Goal: Task Accomplishment & Management: Use online tool/utility

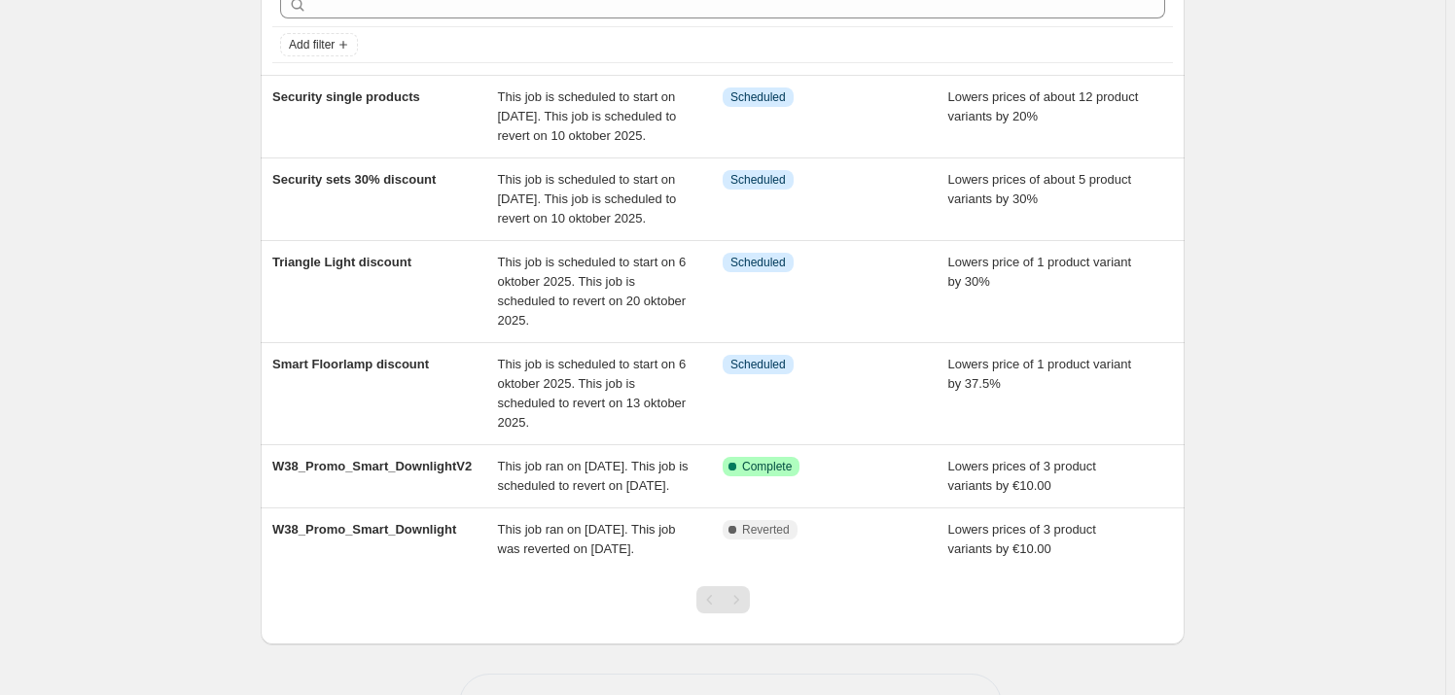
scroll to position [103, 0]
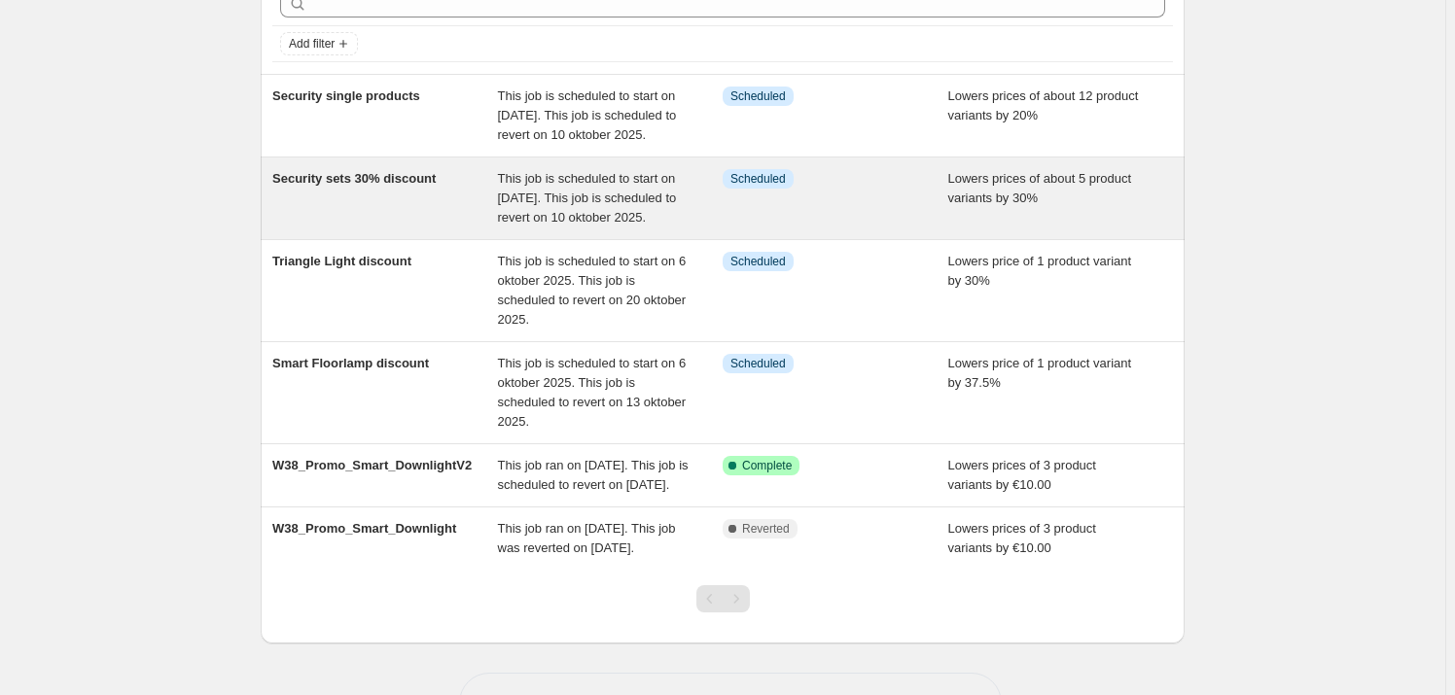
click at [410, 228] on div "Security sets 30% discount" at bounding box center [385, 198] width 226 height 58
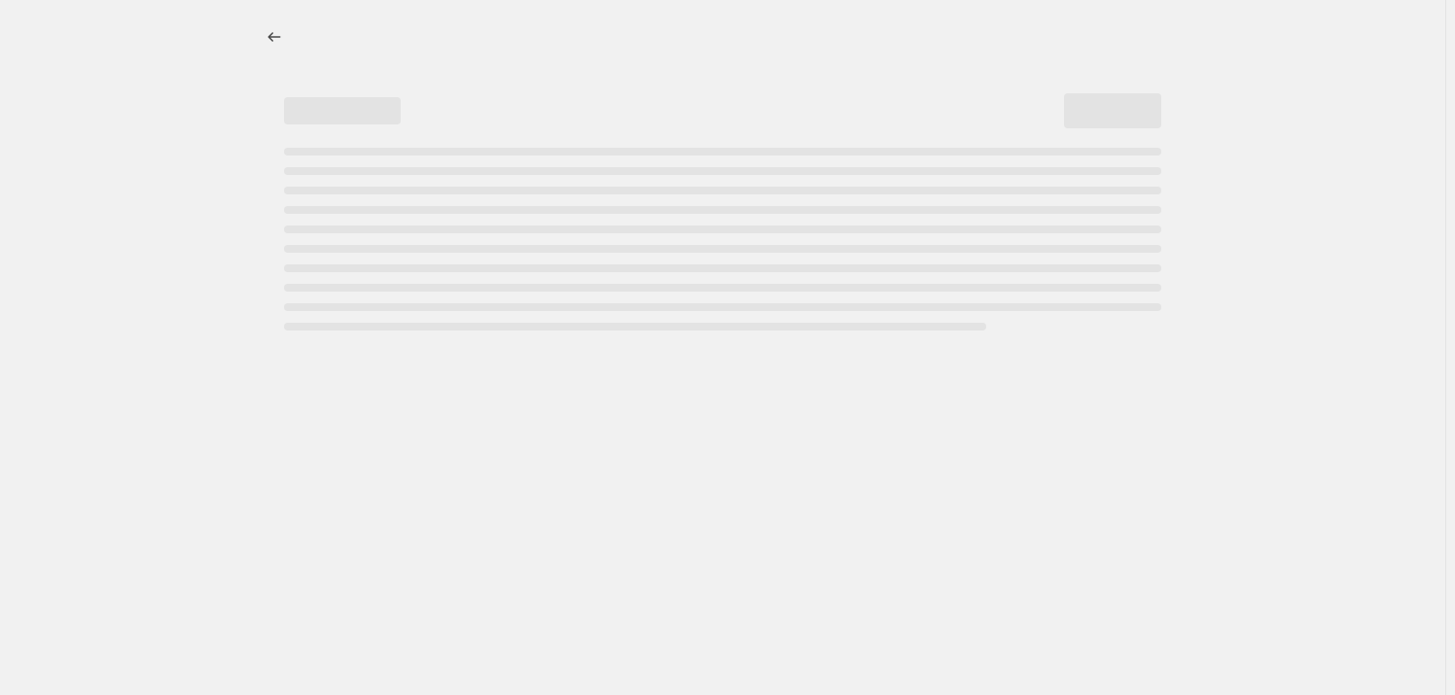
select select "percentage"
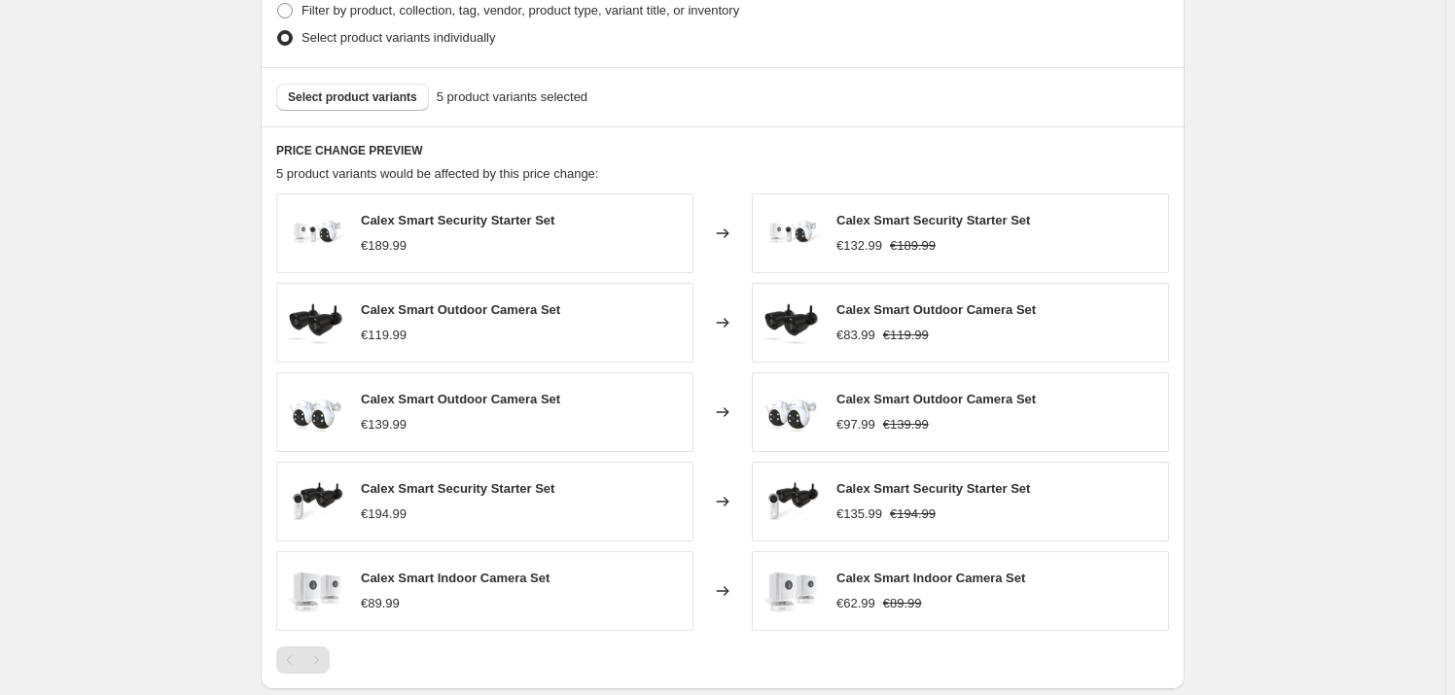
scroll to position [1130, 0]
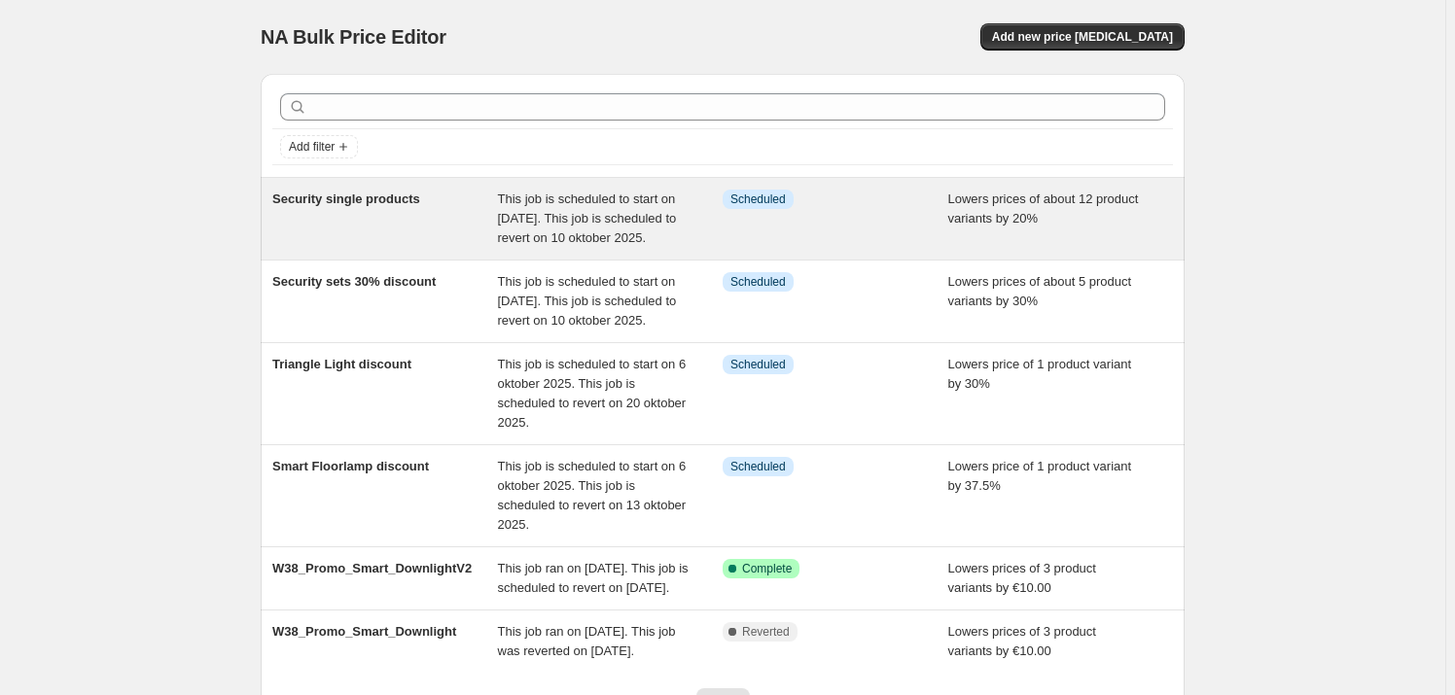
click at [360, 236] on div "Security single products" at bounding box center [385, 219] width 226 height 58
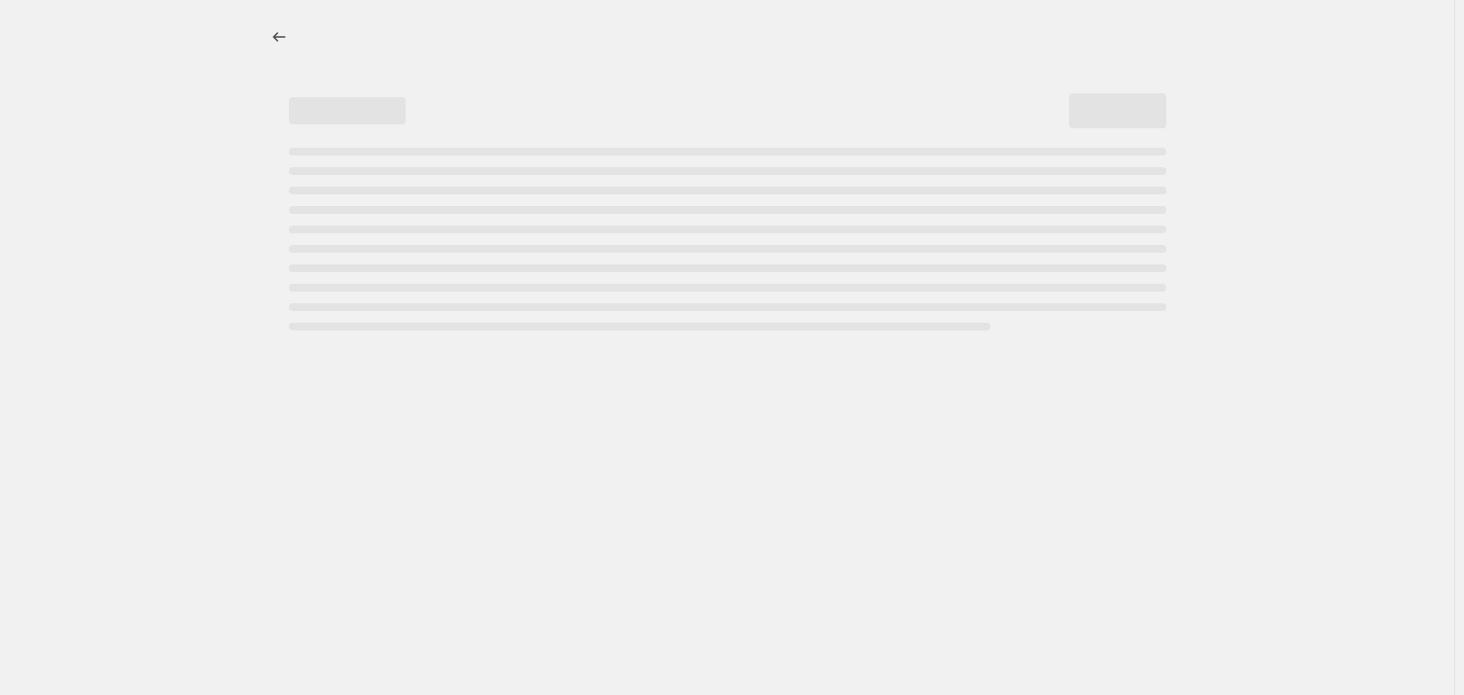
select select "percentage"
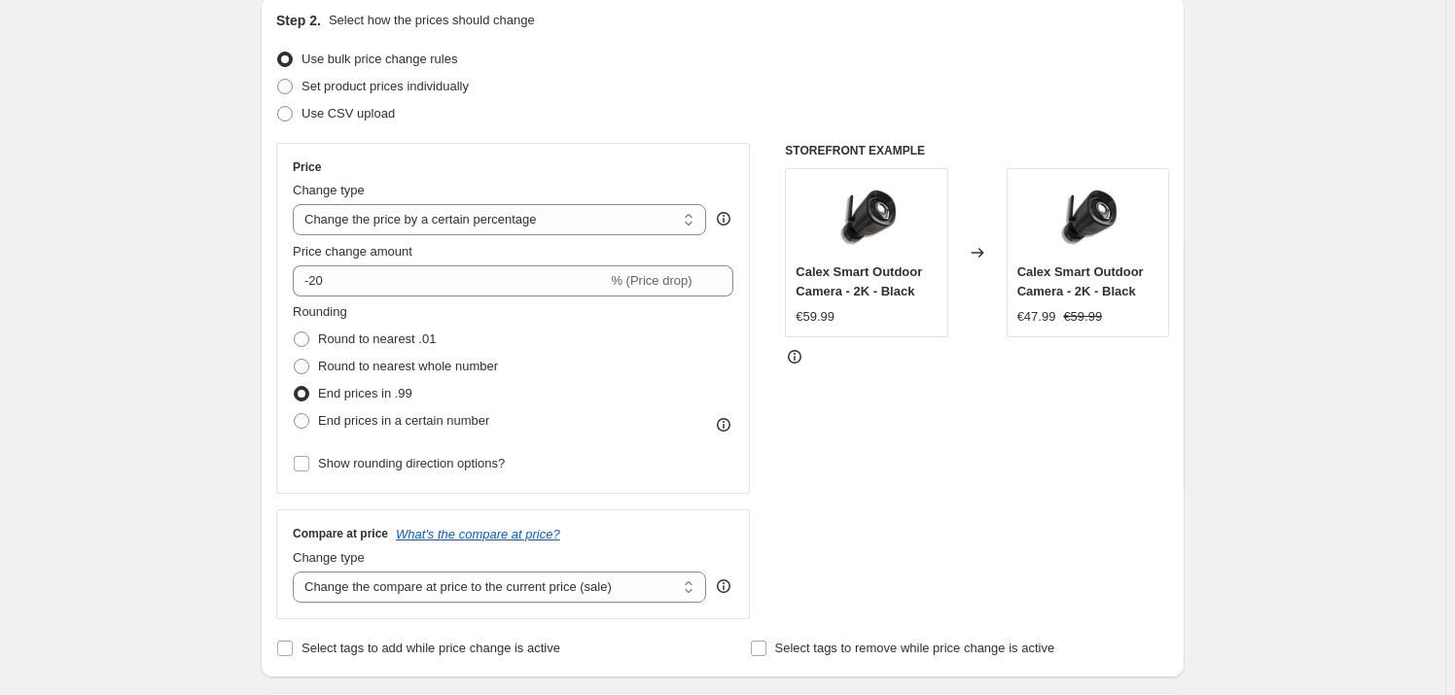
scroll to position [335, 0]
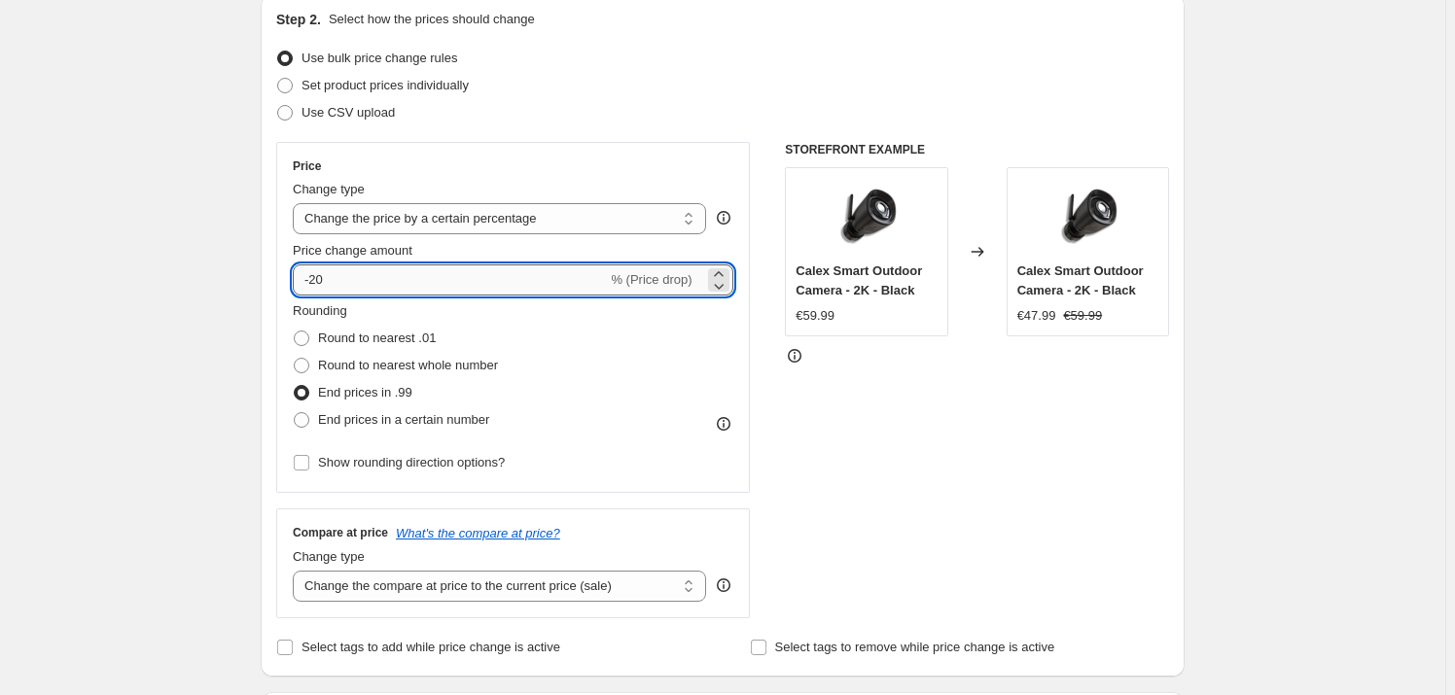
click at [351, 278] on input "-20" at bounding box center [450, 280] width 314 height 31
type input "-25"
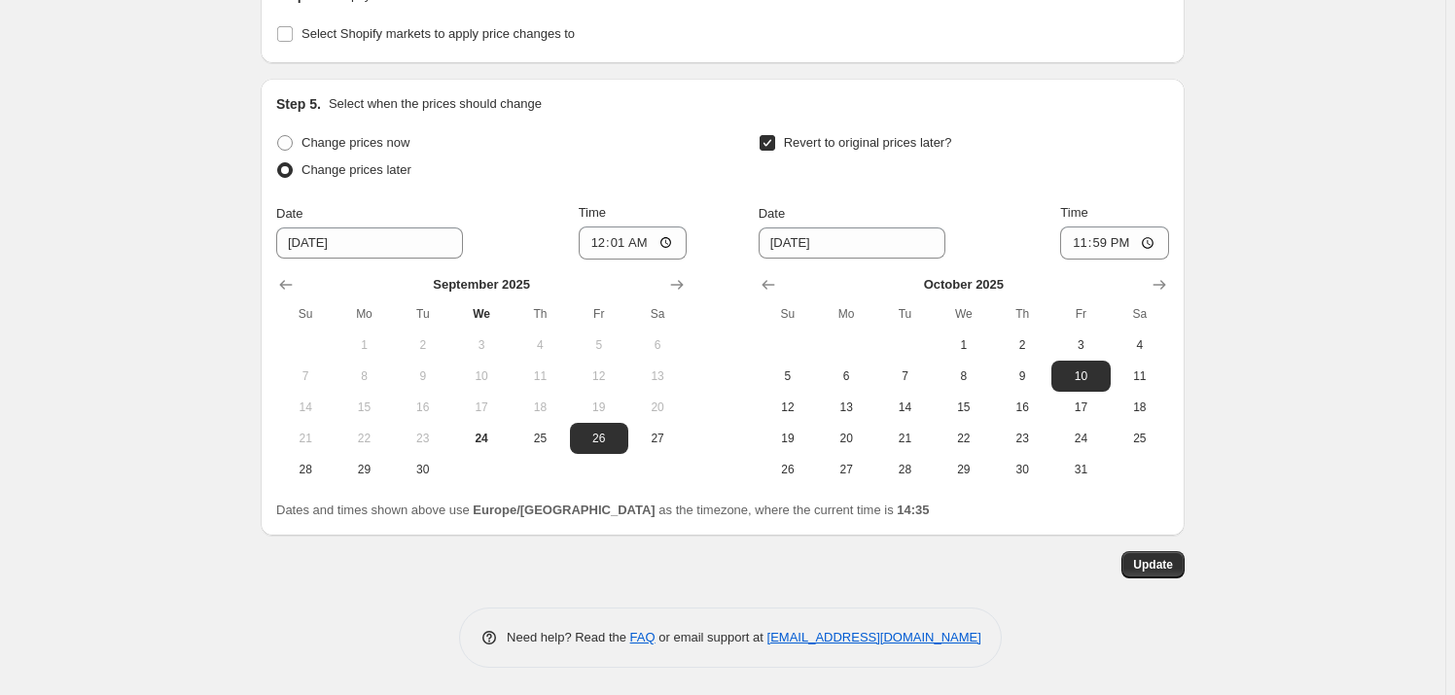
scroll to position [1865, 0]
click at [1159, 576] on button "Update" at bounding box center [1153, 566] width 63 height 27
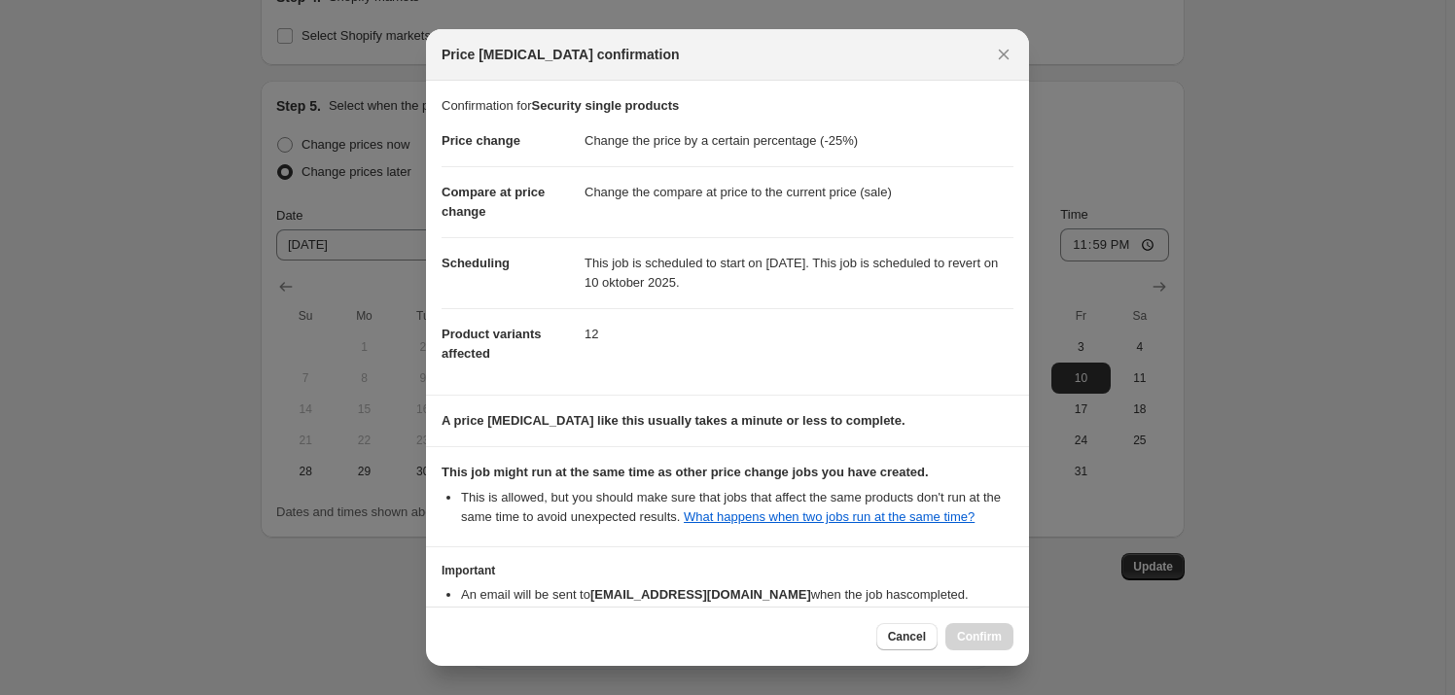
scroll to position [117, 0]
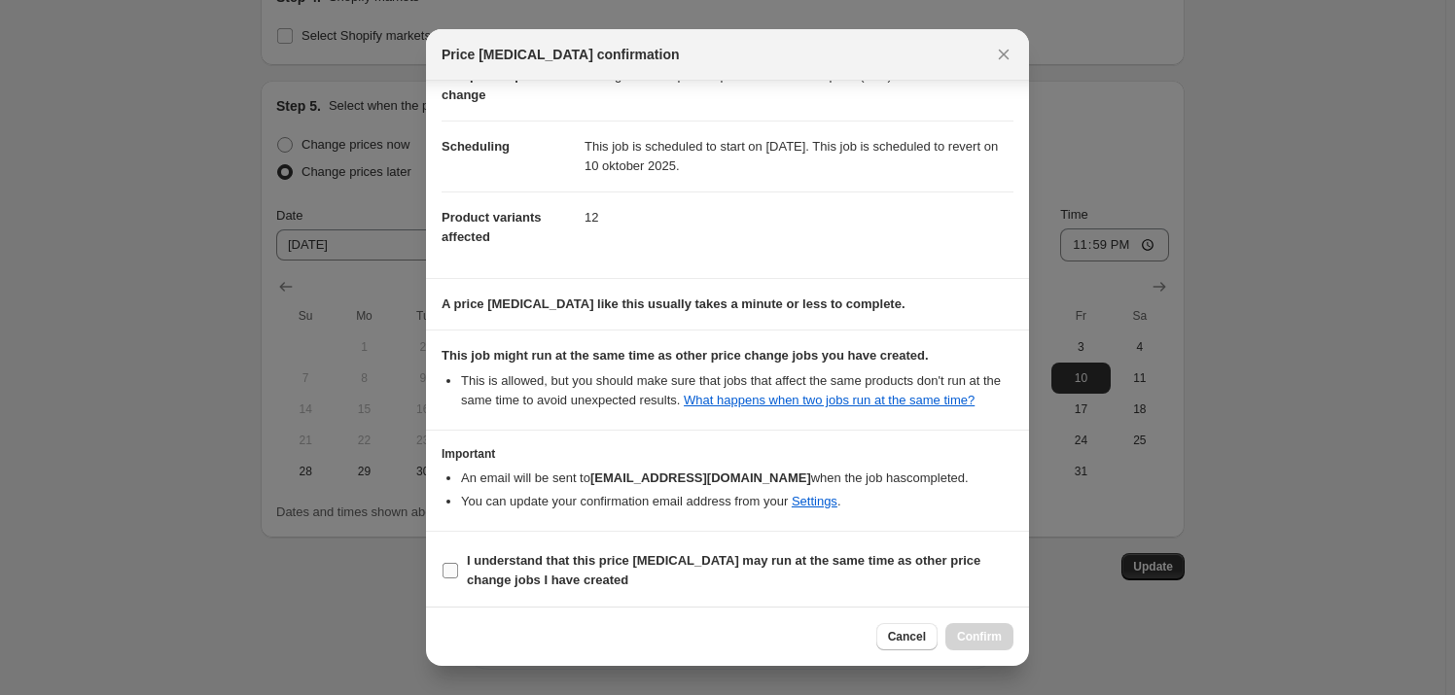
click at [494, 562] on b "I understand that this price change job may run at the same time as other price…" at bounding box center [724, 570] width 514 height 34
click at [458, 563] on input "I understand that this price change job may run at the same time as other price…" at bounding box center [451, 571] width 16 height 16
checkbox input "true"
click at [980, 632] on span "Confirm" at bounding box center [979, 637] width 45 height 16
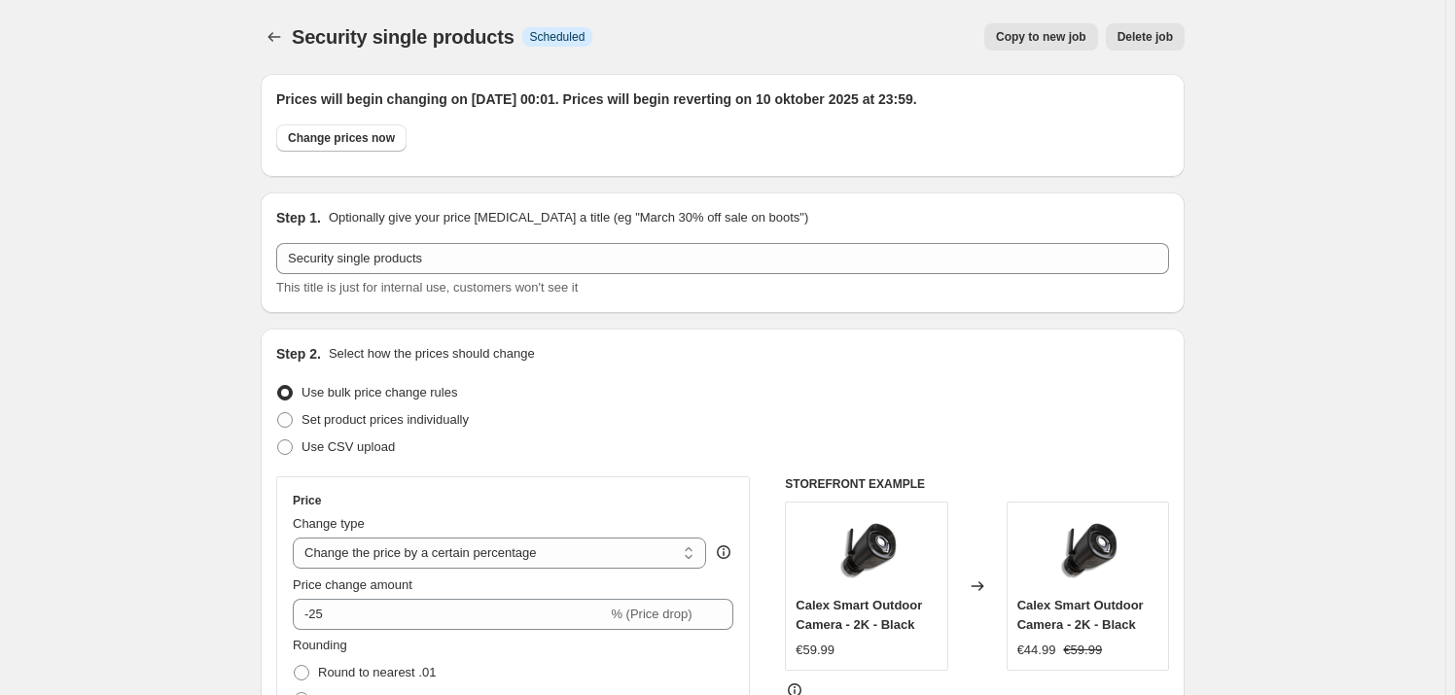
scroll to position [1865, 0]
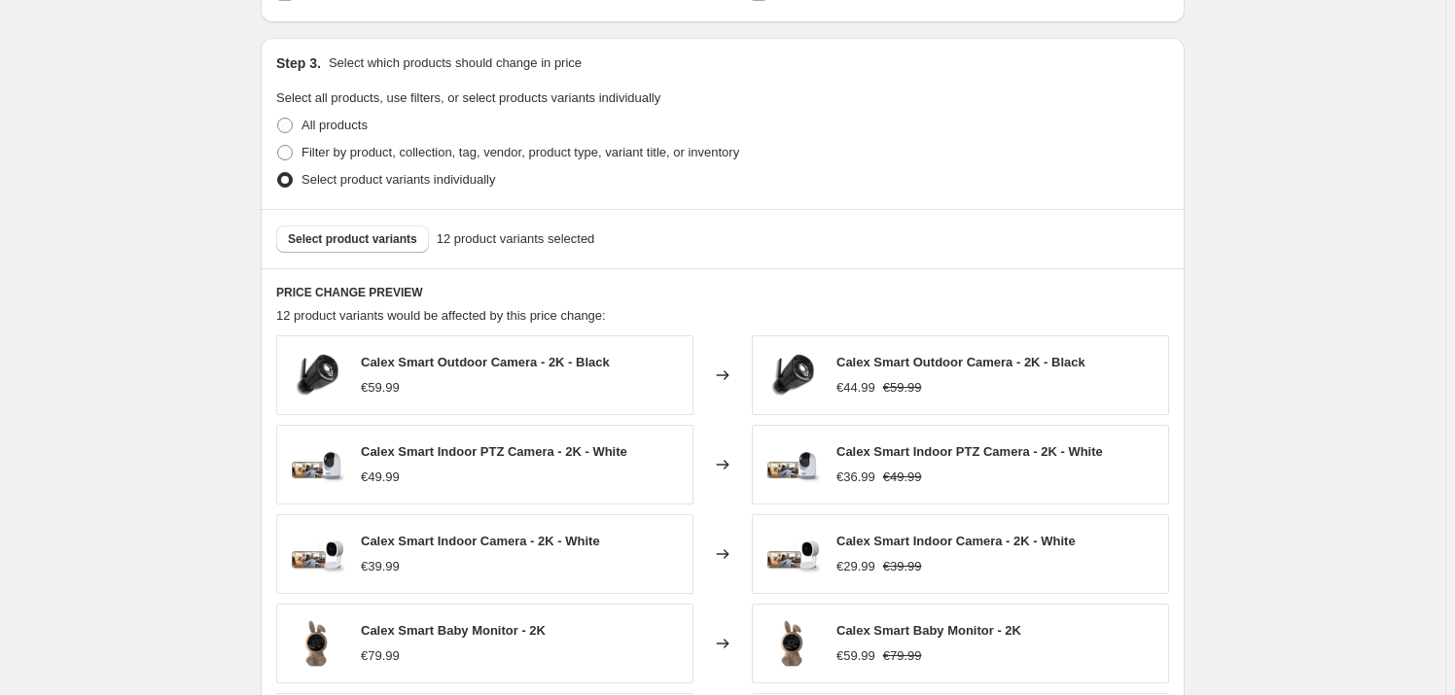
scroll to position [985, 0]
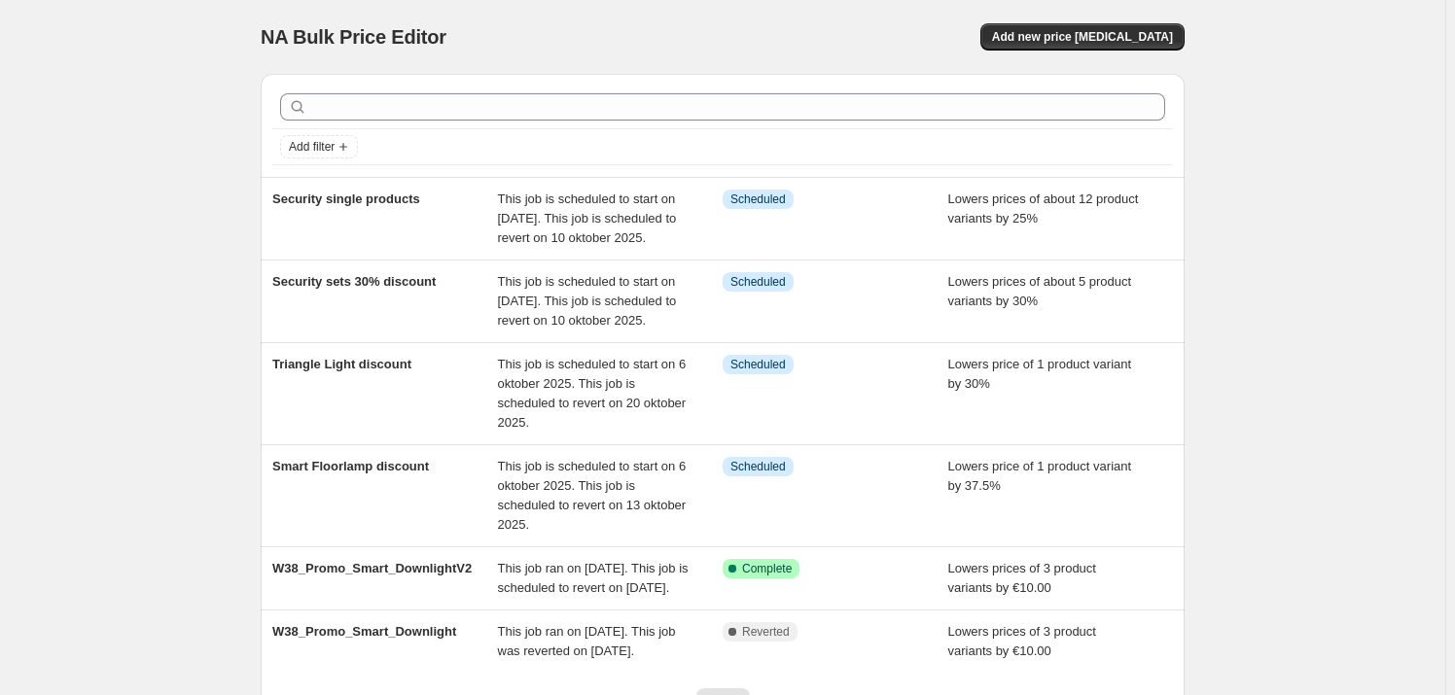
click at [61, 133] on div "NA Bulk Price Editor. This page is ready NA Bulk Price Editor Add new price cha…" at bounding box center [722, 433] width 1445 height 866
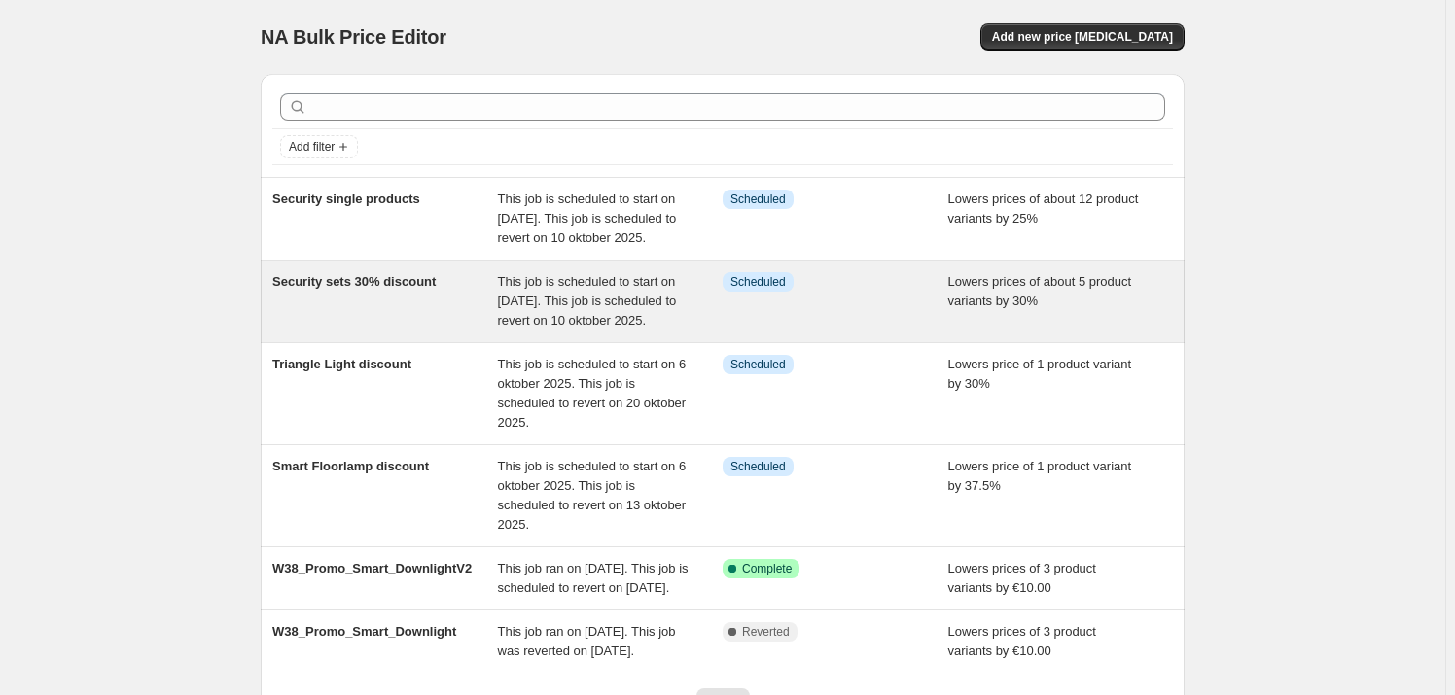
click at [361, 314] on div "Security sets 30% discount" at bounding box center [385, 301] width 226 height 58
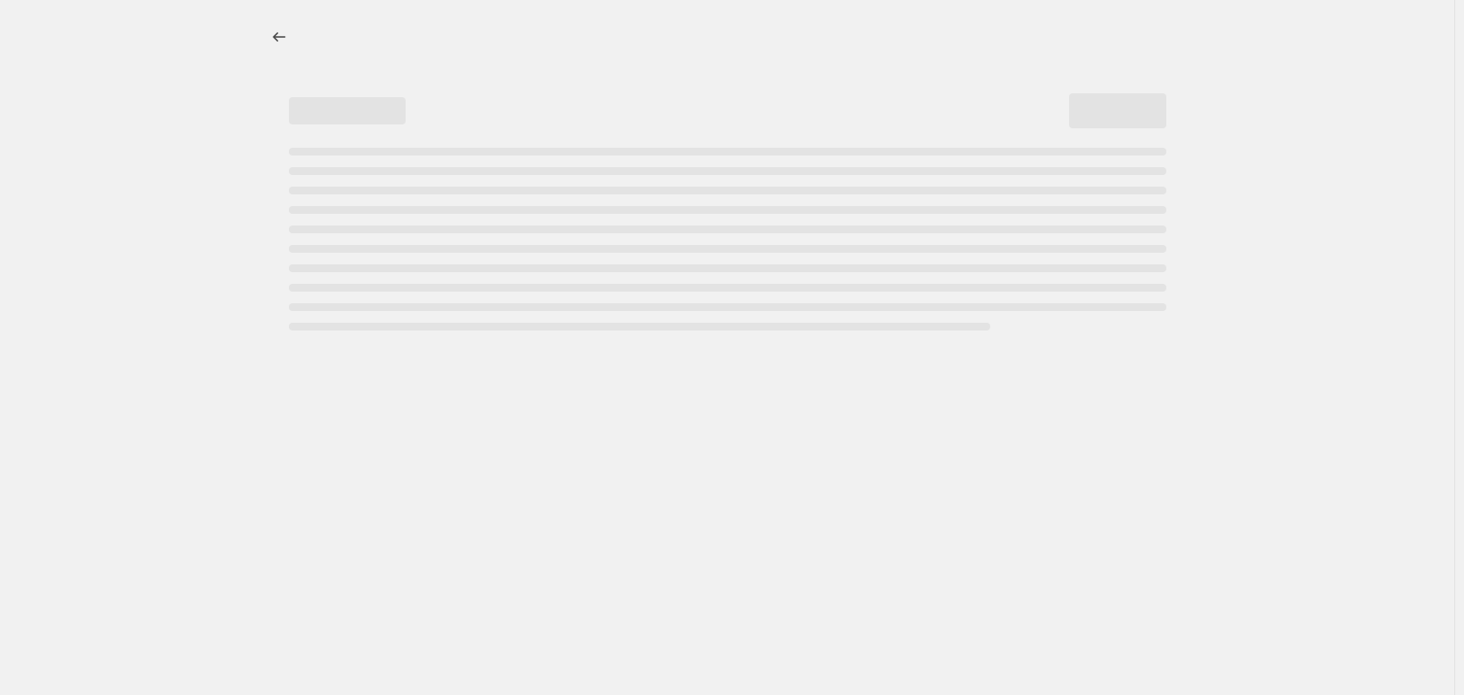
select select "percentage"
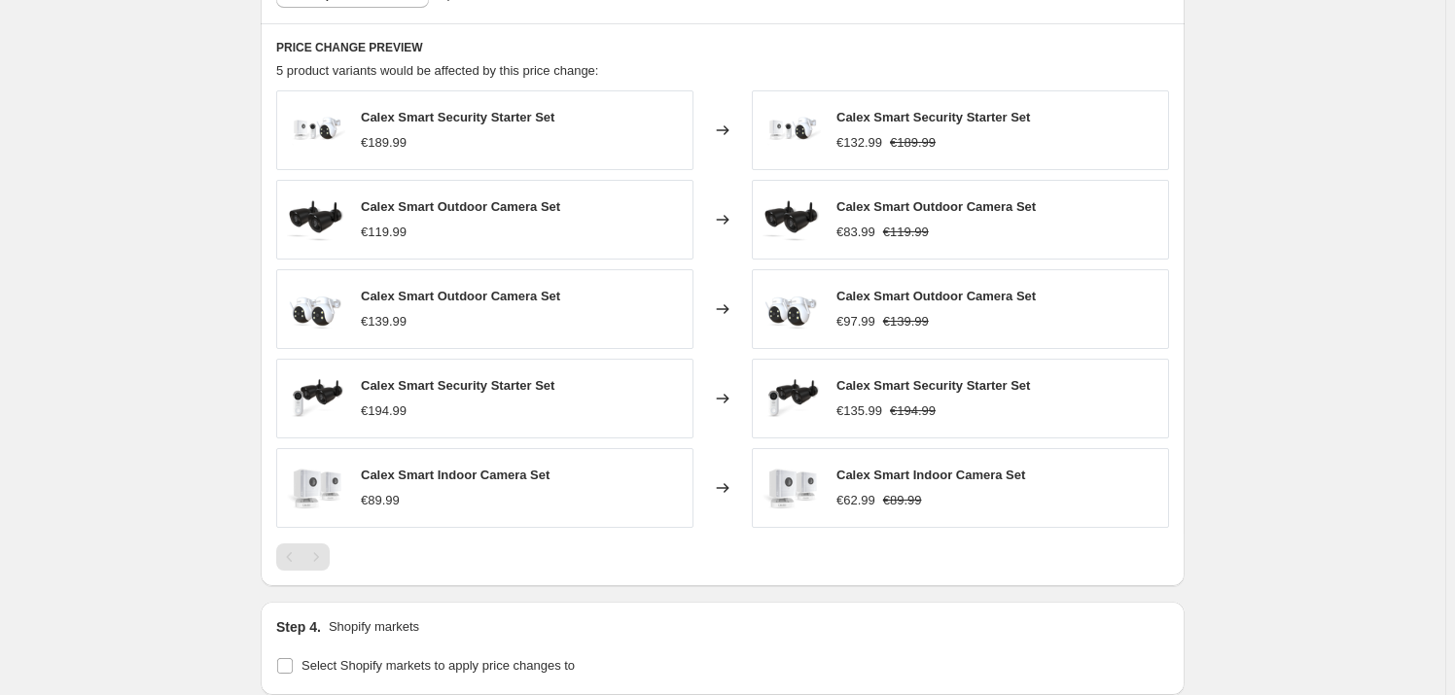
scroll to position [1232, 0]
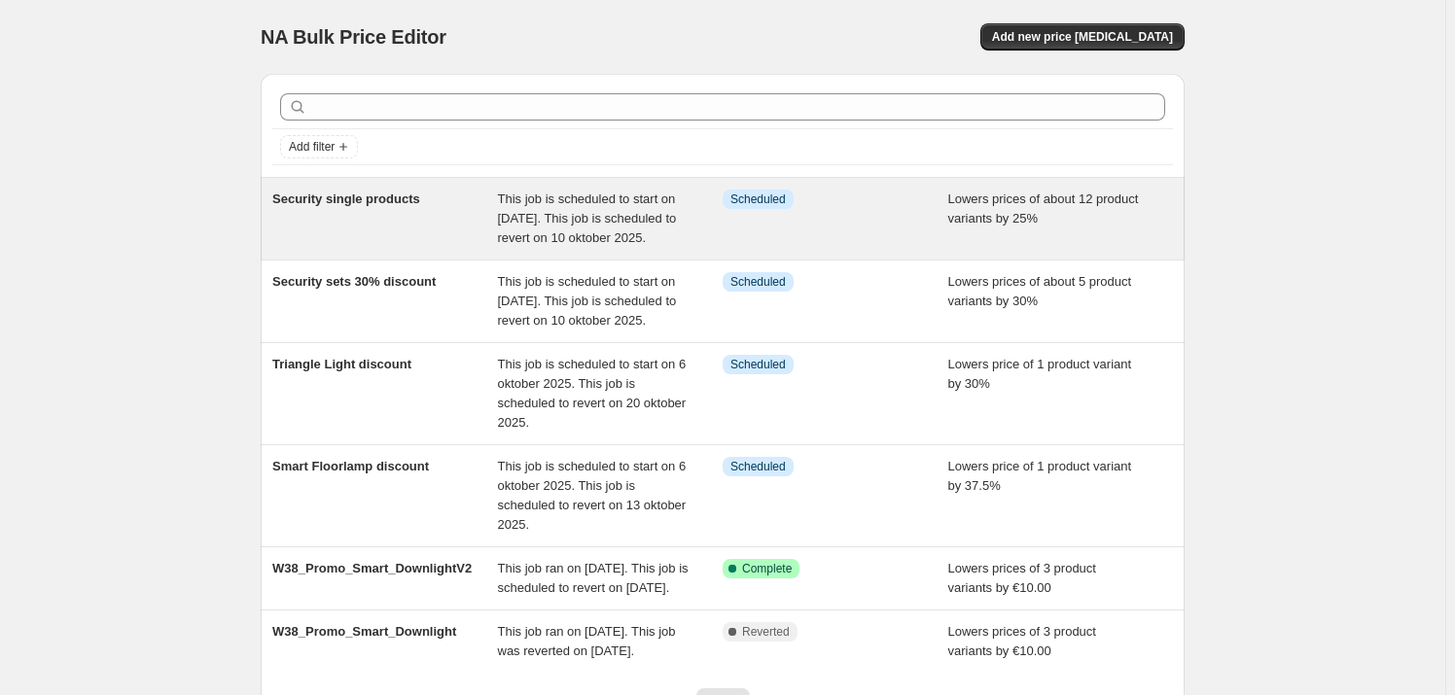
click at [360, 240] on div "Security single products" at bounding box center [385, 219] width 226 height 58
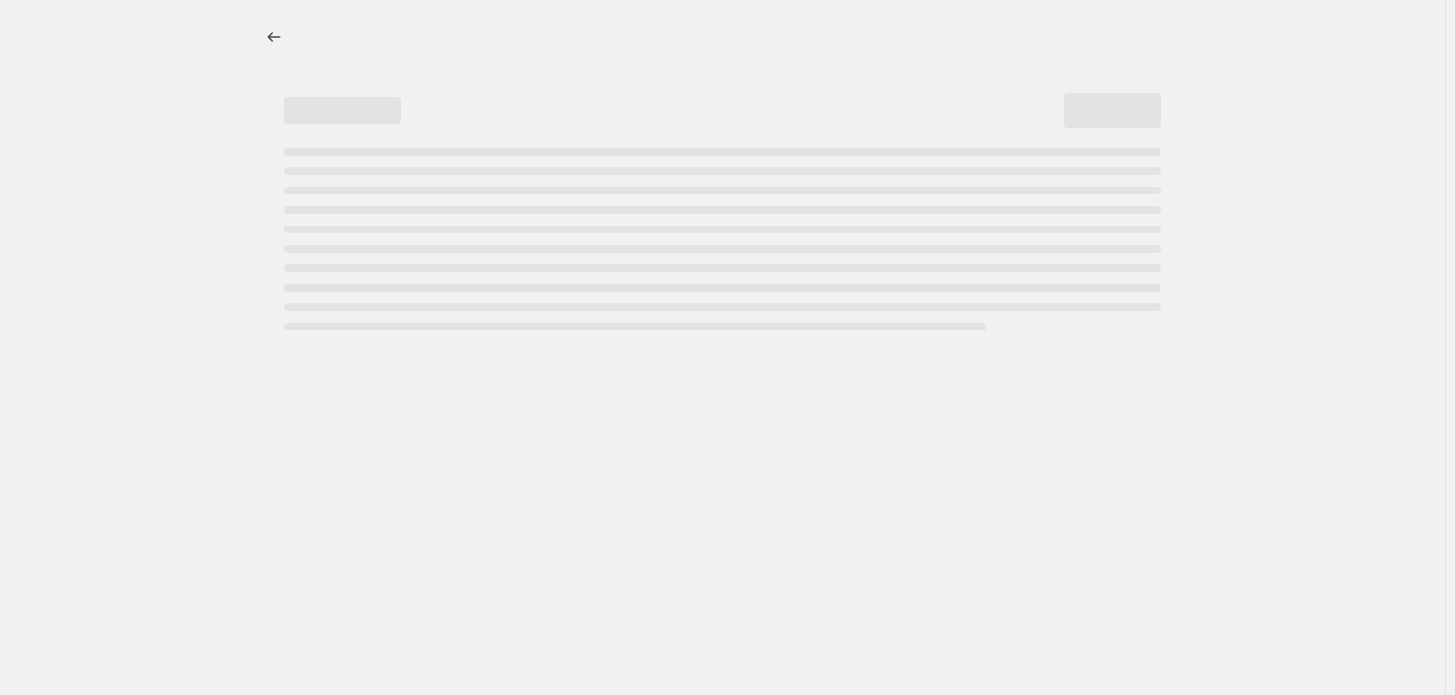
select select "percentage"
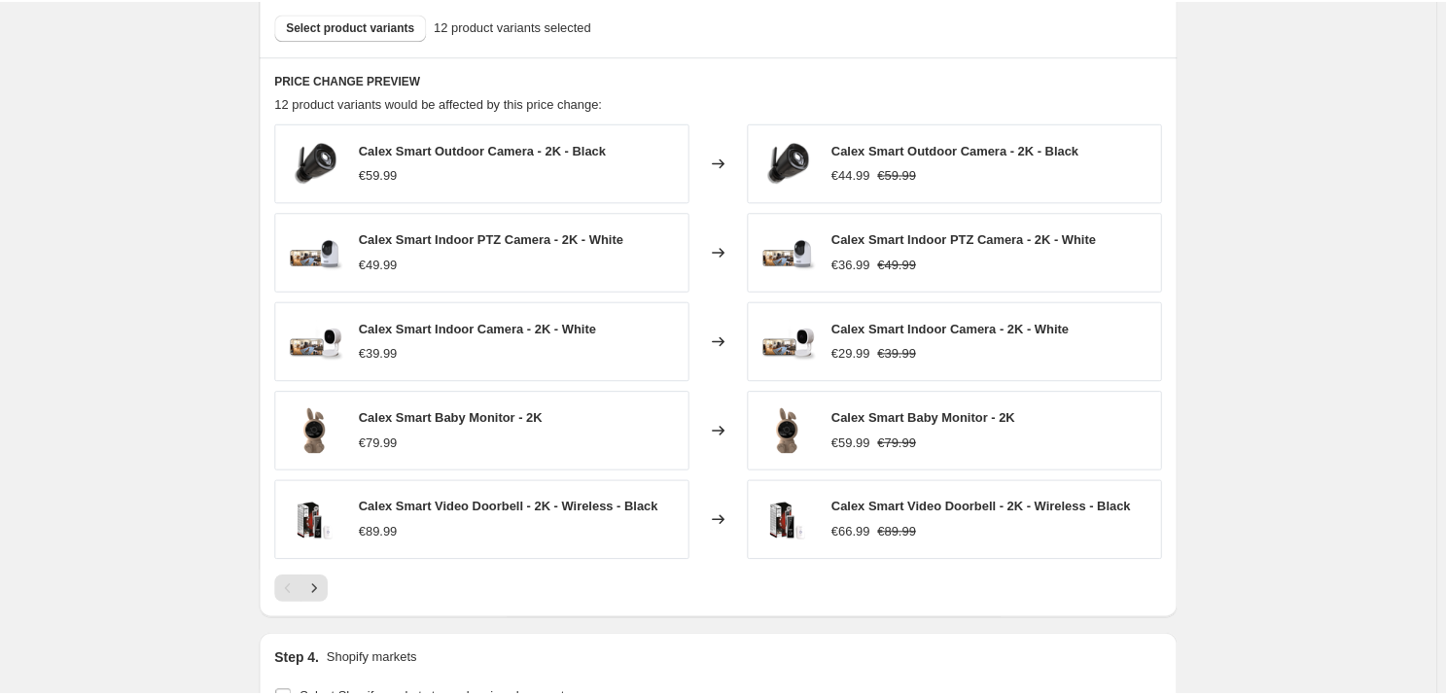
scroll to position [1203, 0]
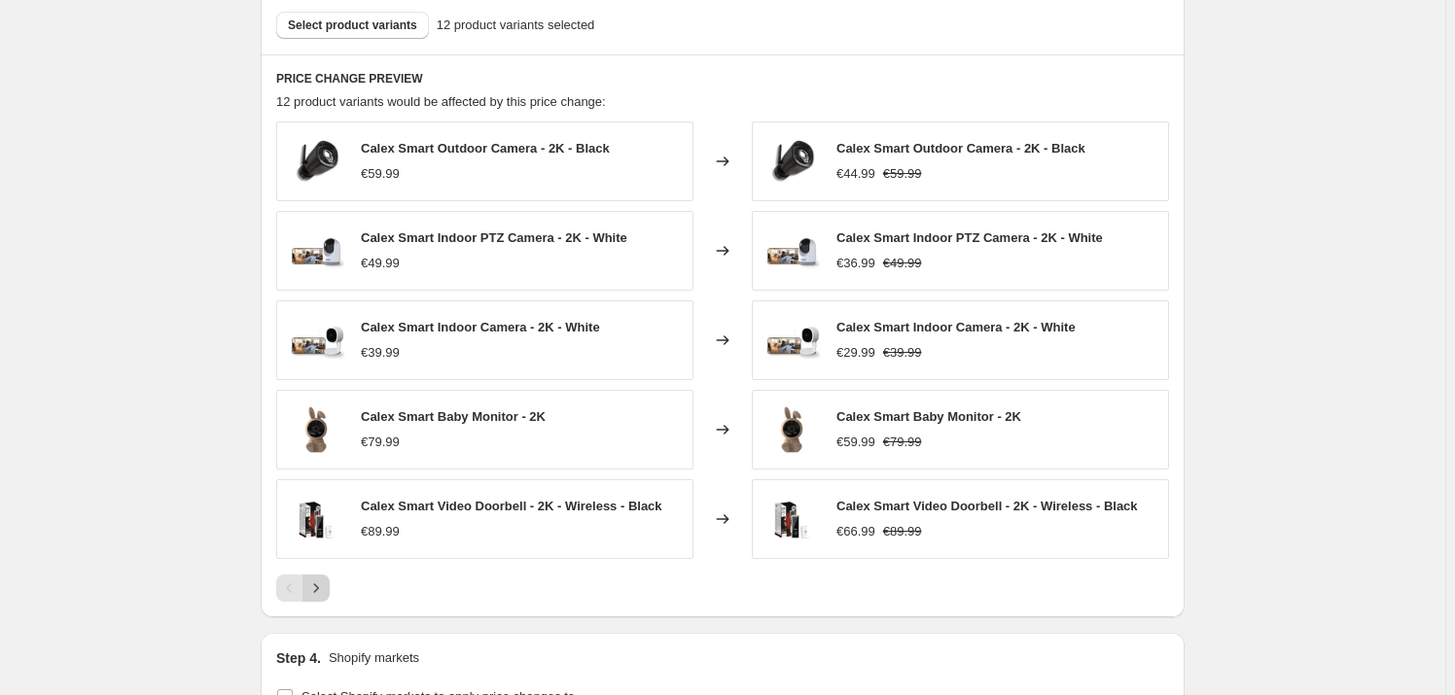
click at [314, 588] on icon "Next" at bounding box center [315, 588] width 19 height 19
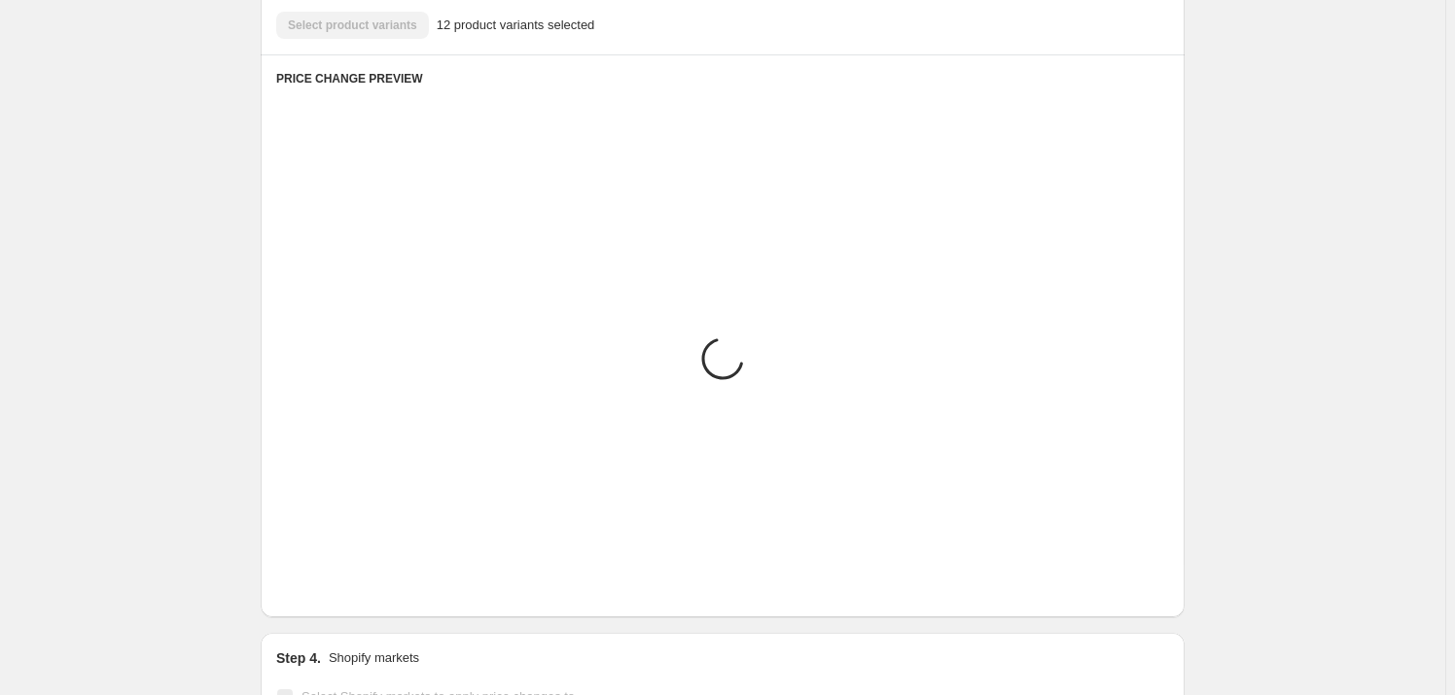
click at [116, 429] on div "Security single products. This page is ready Security single products Info Sche…" at bounding box center [722, 79] width 1445 height 2564
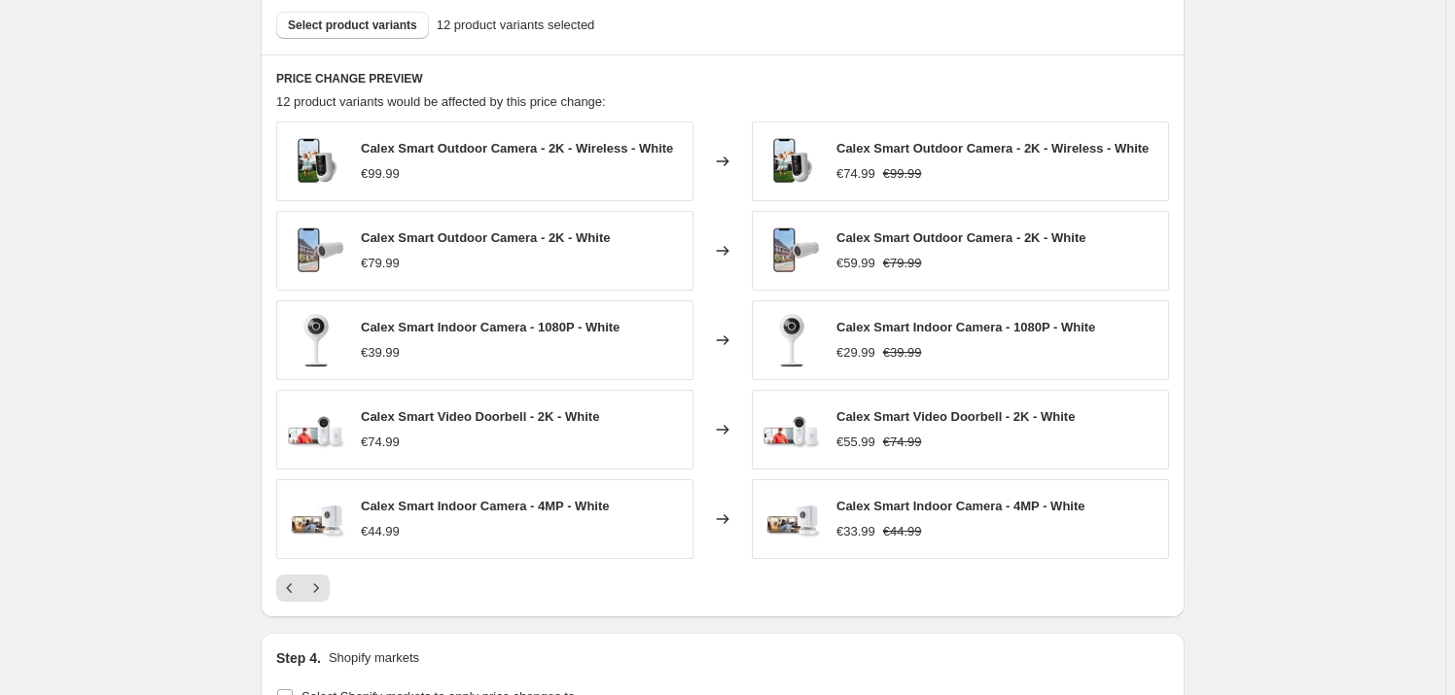
click at [1223, 477] on div "Security single products. This page is ready Security single products Info Sche…" at bounding box center [722, 79] width 1445 height 2564
